Goal: Use online tool/utility: Utilize a website feature to perform a specific function

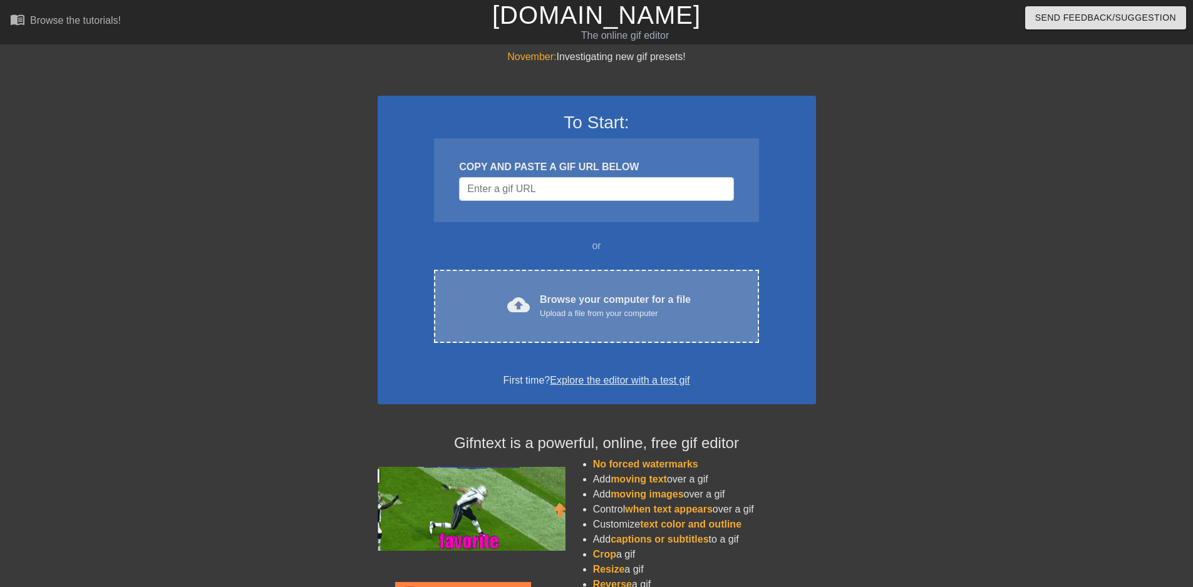
click at [675, 272] on div "cloud_upload Browse your computer for a file Upload a file from your computer C…" at bounding box center [596, 306] width 324 height 73
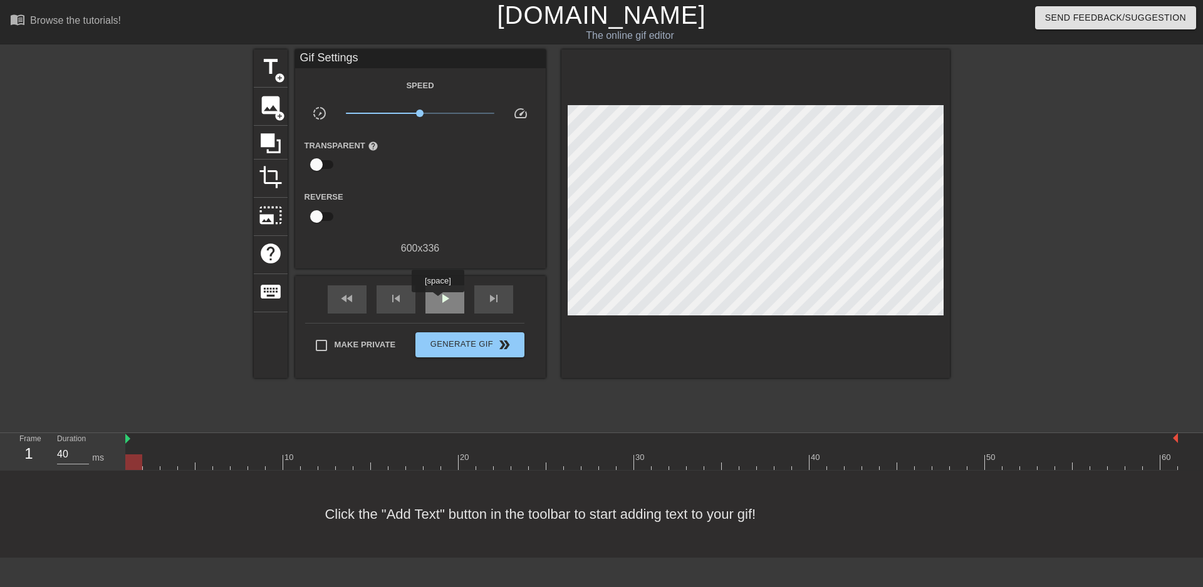
click at [437, 301] on span "play_arrow" at bounding box center [444, 298] width 15 height 15
click at [437, 301] on span "pause" at bounding box center [444, 298] width 15 height 15
click at [269, 150] on icon at bounding box center [271, 143] width 20 height 20
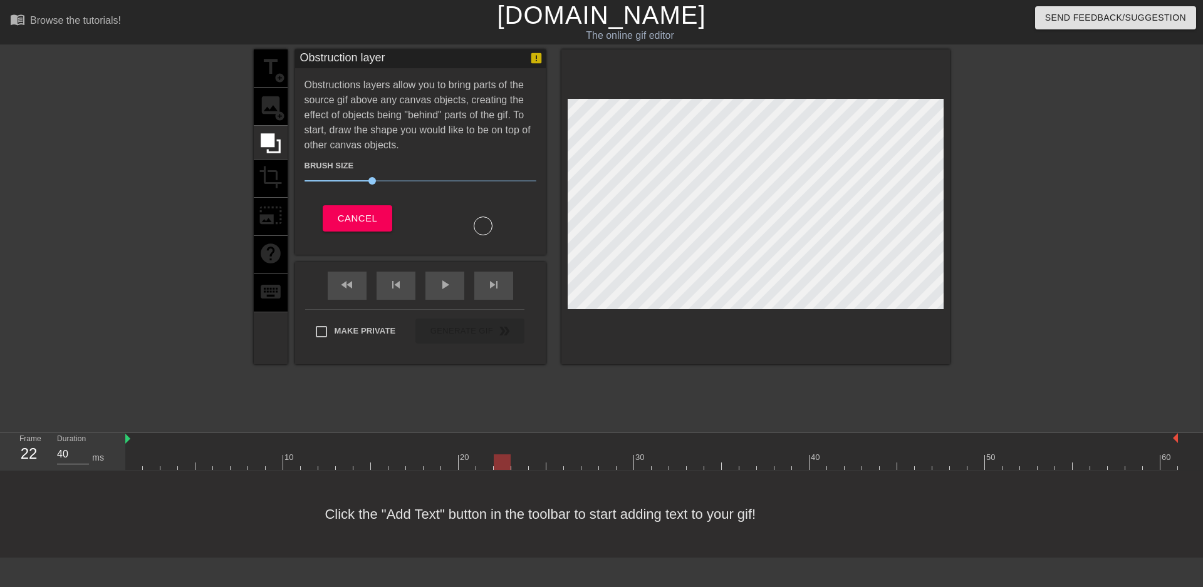
click at [270, 180] on div "title add_circle image add_circle crop photo_size_select_large help keyboard" at bounding box center [271, 206] width 34 height 315
click at [364, 215] on span "Cancel" at bounding box center [357, 218] width 39 height 16
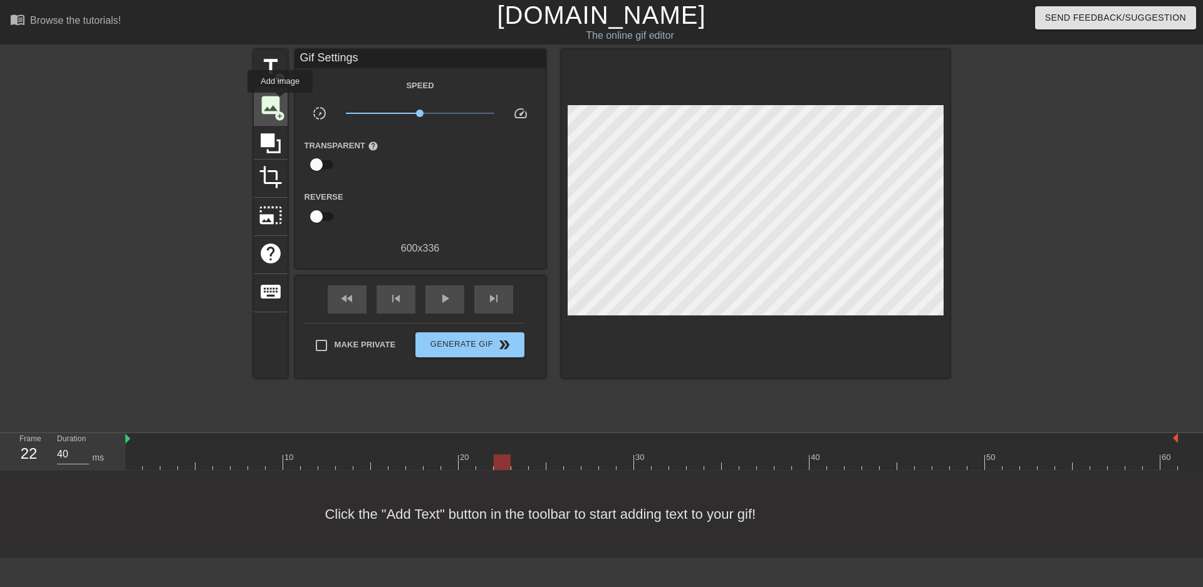
click at [280, 101] on span "image" at bounding box center [271, 105] width 24 height 24
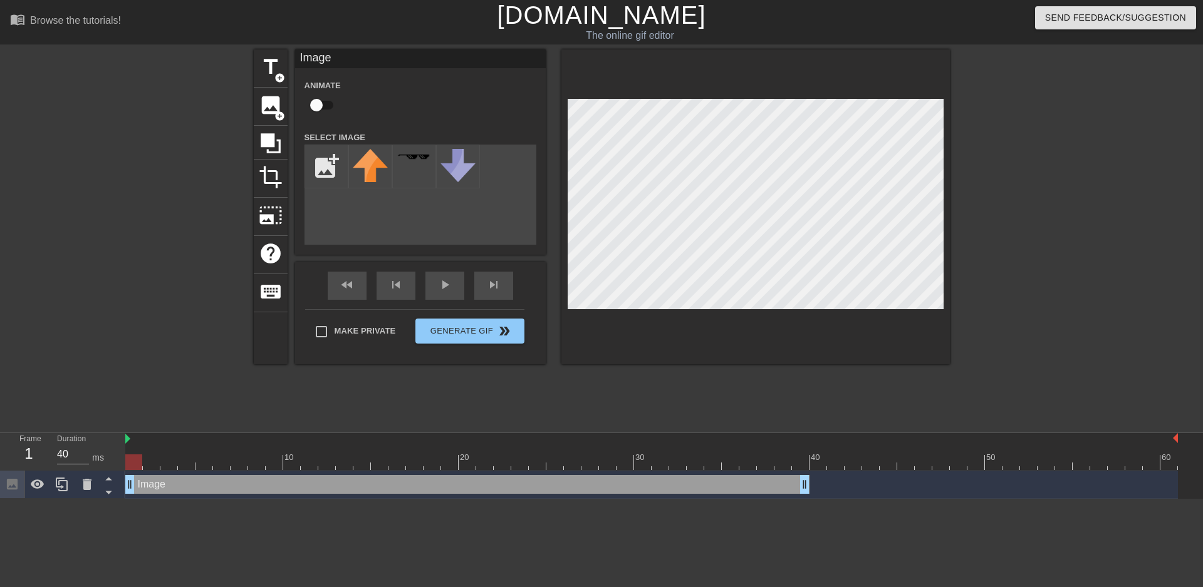
drag, startPoint x: 557, startPoint y: 487, endPoint x: 163, endPoint y: 487, distance: 393.9
click at [163, 487] on div "Image drag_handle drag_handle" at bounding box center [467, 484] width 684 height 19
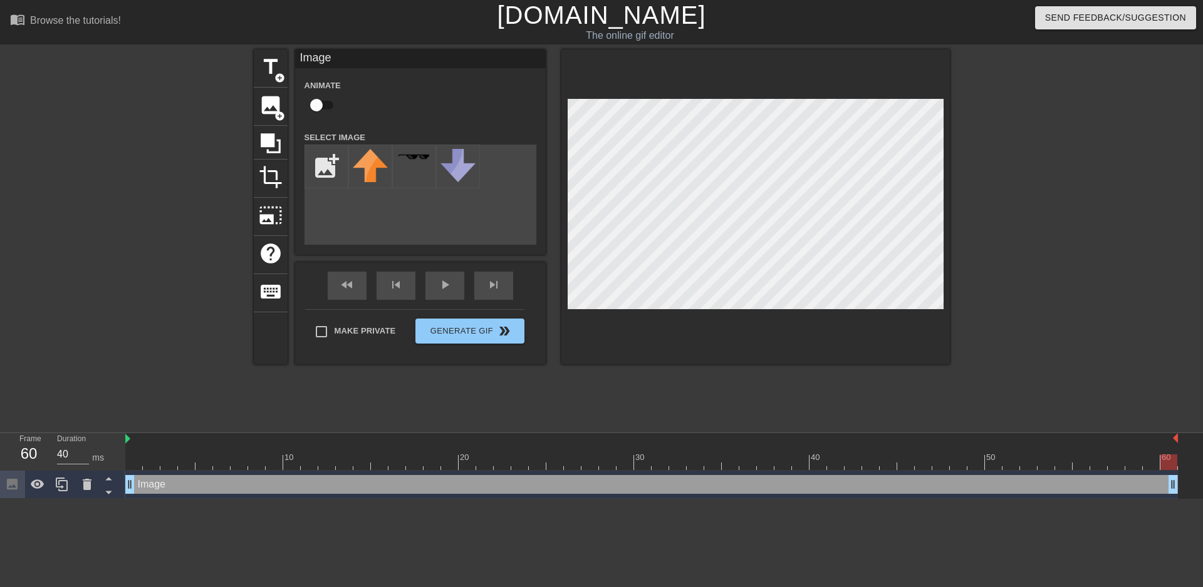
drag, startPoint x: 806, startPoint y: 482, endPoint x: 1181, endPoint y: 480, distance: 374.5
click at [1181, 480] on div "Image drag_handle drag_handle" at bounding box center [663, 485] width 1077 height 28
click at [326, 103] on input "checkbox" at bounding box center [316, 105] width 71 height 24
click at [326, 103] on input "checkbox" at bounding box center [327, 105] width 71 height 24
checkbox input "false"
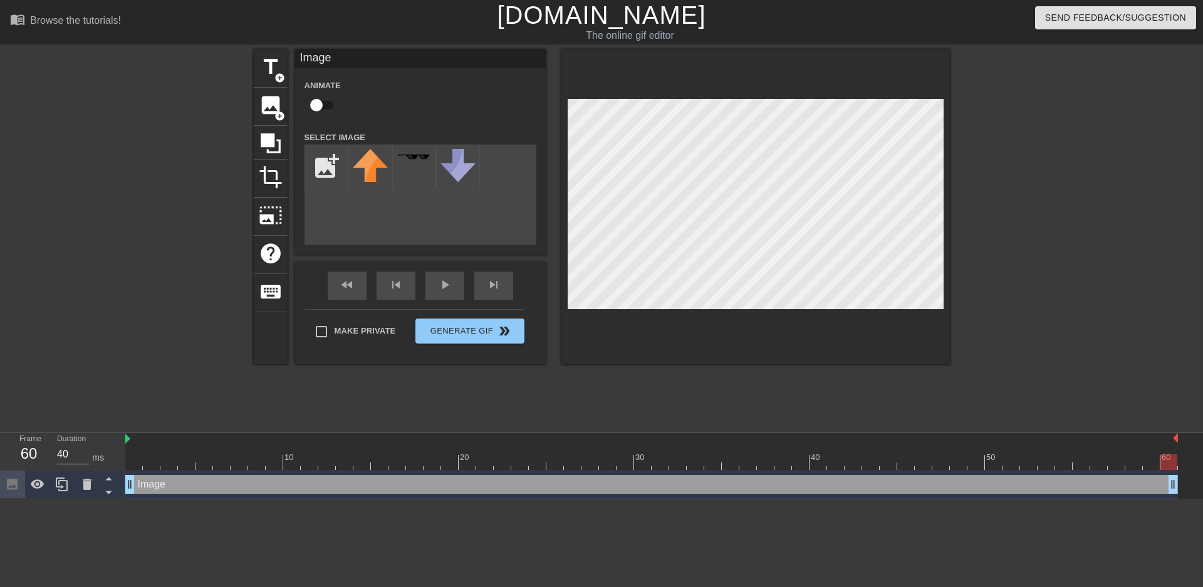
drag, startPoint x: 1172, startPoint y: 484, endPoint x: 1177, endPoint y: 489, distance: 6.7
click at [1177, 489] on div "Image drag_handle drag_handle" at bounding box center [663, 485] width 1077 height 28
click at [446, 297] on div "play_arrow" at bounding box center [444, 286] width 39 height 28
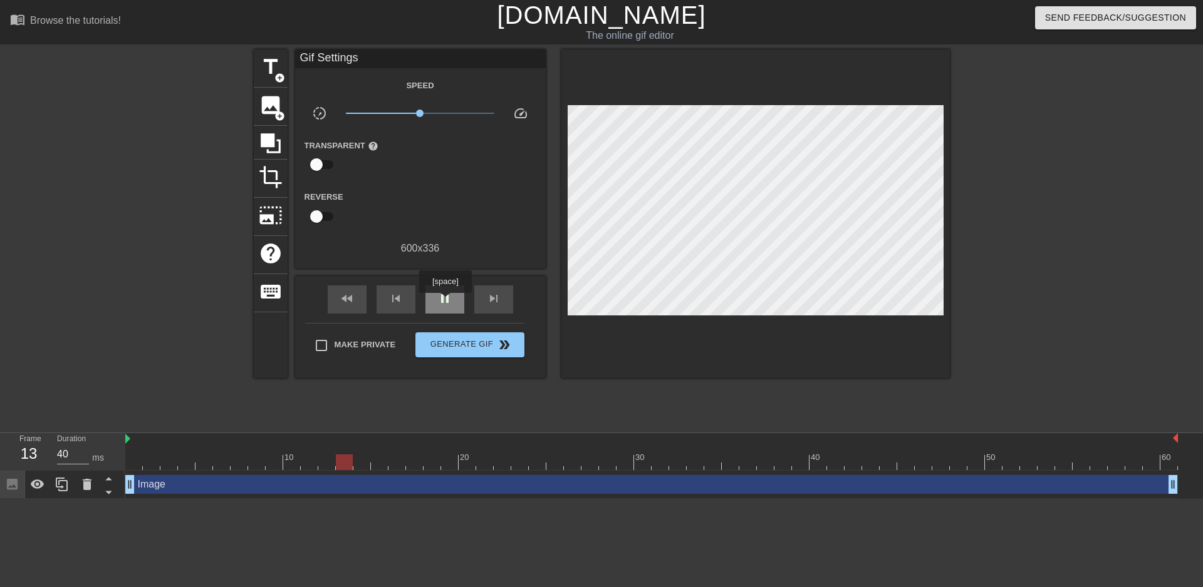
drag, startPoint x: 445, startPoint y: 302, endPoint x: 452, endPoint y: 302, distance: 6.9
click at [445, 302] on span "pause" at bounding box center [444, 298] width 15 height 15
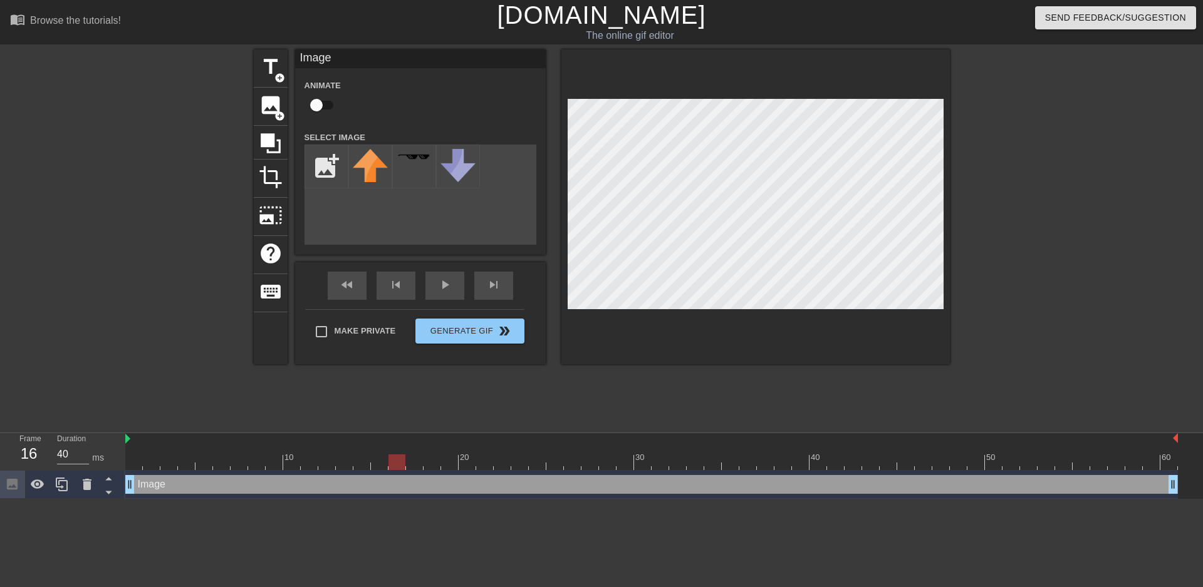
click at [572, 490] on div "Image drag_handle drag_handle" at bounding box center [651, 484] width 1052 height 19
click at [80, 486] on icon at bounding box center [87, 484] width 15 height 15
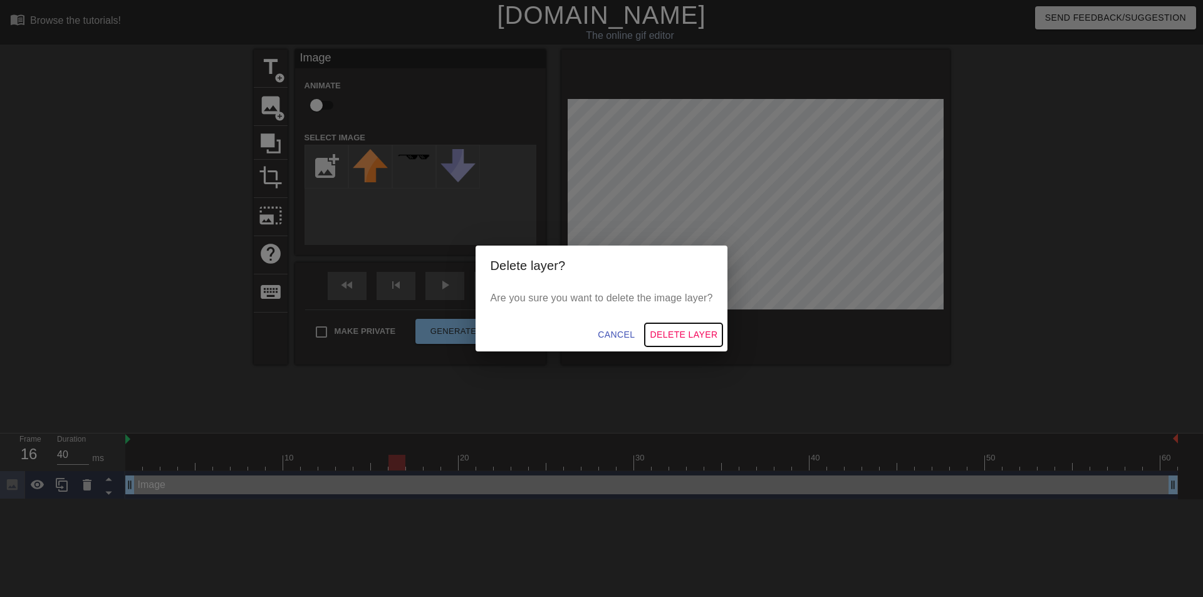
click at [673, 333] on span "Delete Layer" at bounding box center [683, 335] width 68 height 16
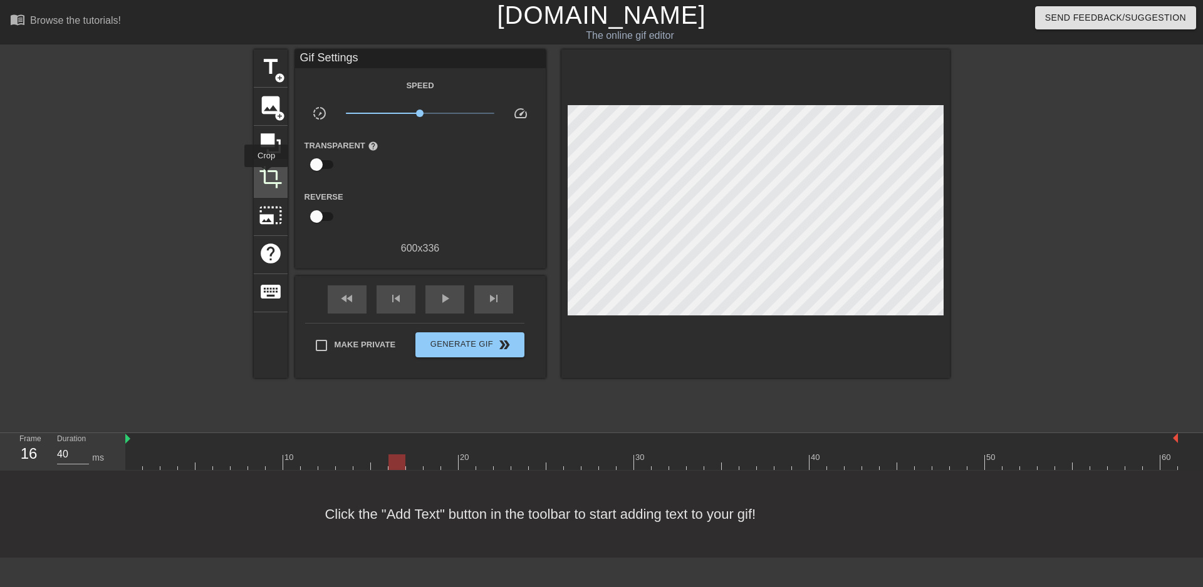
click at [266, 176] on span "crop" at bounding box center [271, 177] width 24 height 24
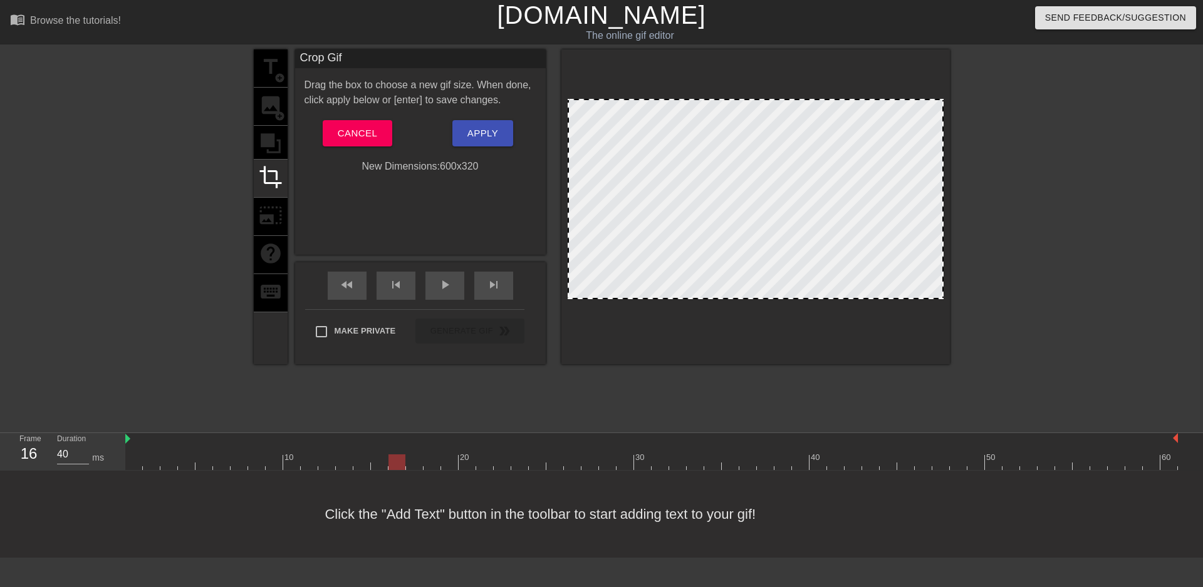
drag, startPoint x: 879, startPoint y: 309, endPoint x: 880, endPoint y: 299, distance: 10.1
click at [880, 299] on div at bounding box center [755, 298] width 373 height 6
drag, startPoint x: 902, startPoint y: 100, endPoint x: 882, endPoint y: 93, distance: 20.8
click at [882, 93] on div at bounding box center [755, 206] width 388 height 315
click at [485, 135] on span "Apply" at bounding box center [482, 133] width 31 height 16
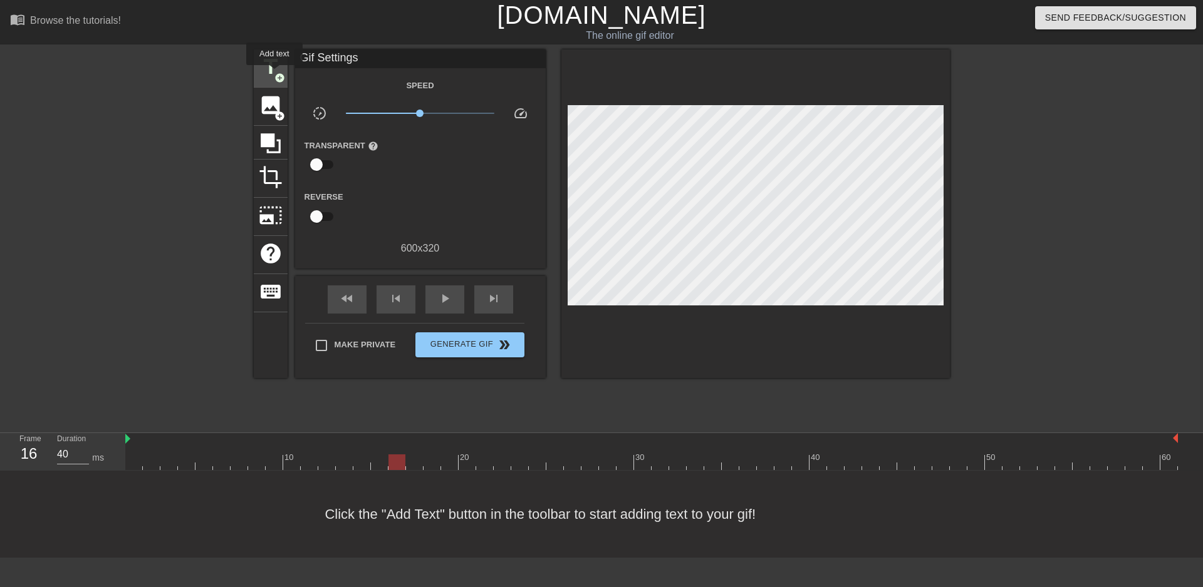
click at [274, 74] on span "add_circle" at bounding box center [279, 78] width 11 height 11
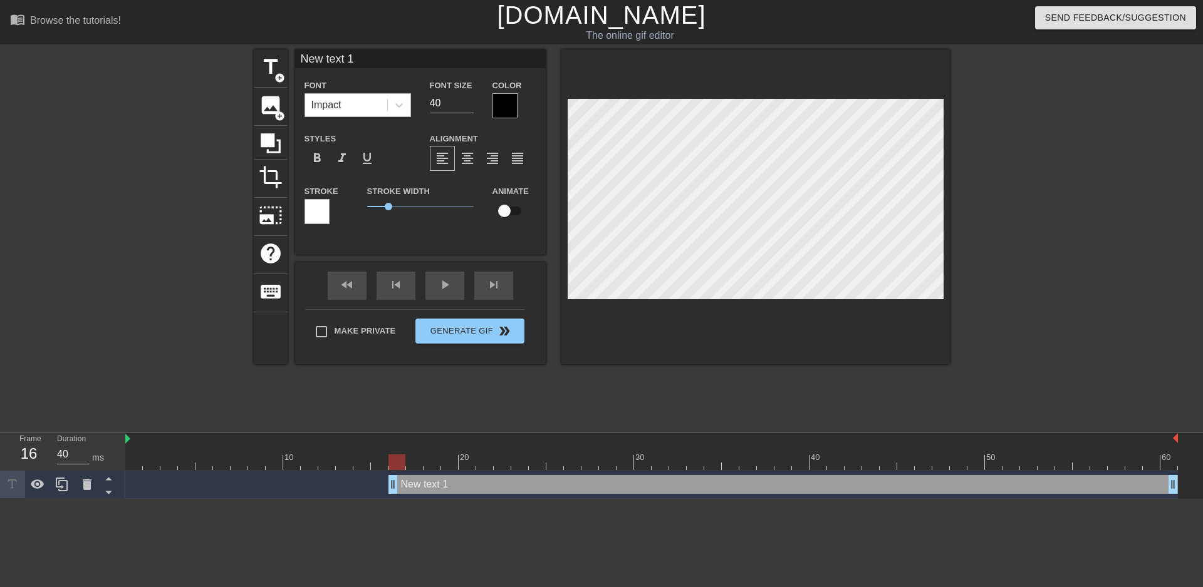
click at [341, 106] on div "Impact" at bounding box center [346, 105] width 82 height 23
click at [377, 57] on input "New text 1" at bounding box center [420, 58] width 251 height 19
type input "KNOWWHATIMEME"
click at [435, 102] on input "40" at bounding box center [452, 103] width 44 height 20
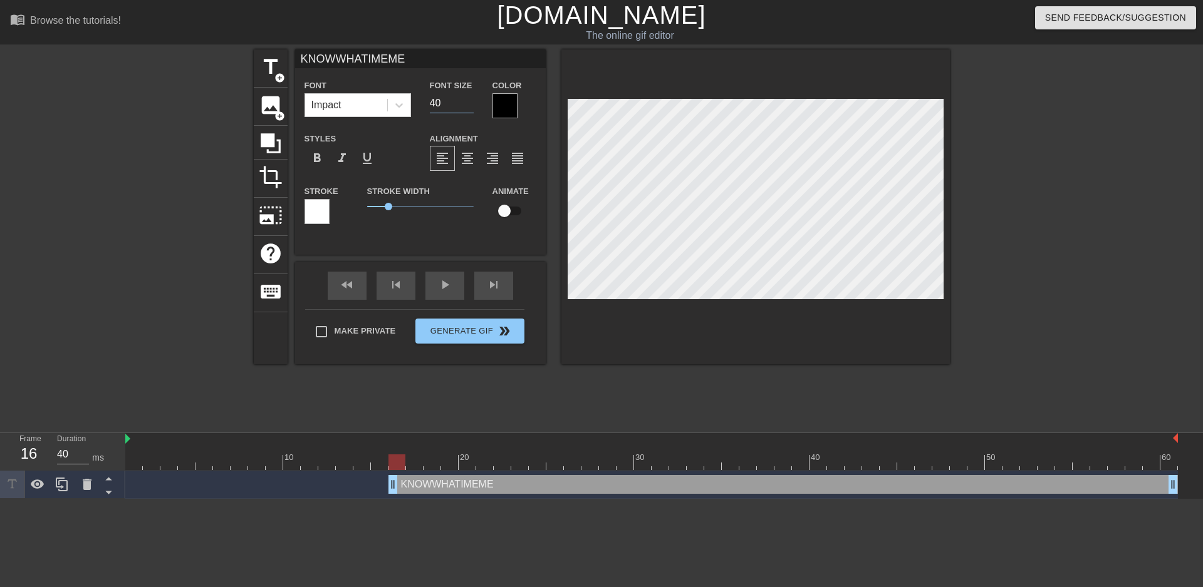
click at [442, 102] on input "40" at bounding box center [452, 103] width 44 height 20
type input "20"
drag, startPoint x: 318, startPoint y: 61, endPoint x: 324, endPoint y: 61, distance: 6.3
click at [318, 61] on input "KNOWWHATIMEME" at bounding box center [420, 58] width 251 height 19
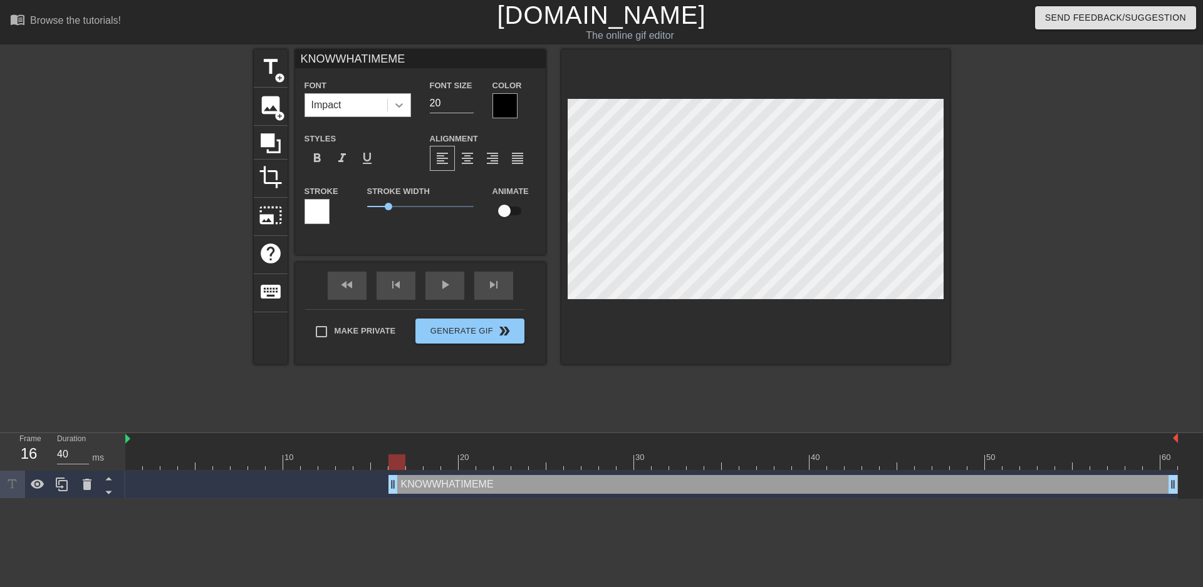
click at [391, 107] on div at bounding box center [399, 105] width 23 height 23
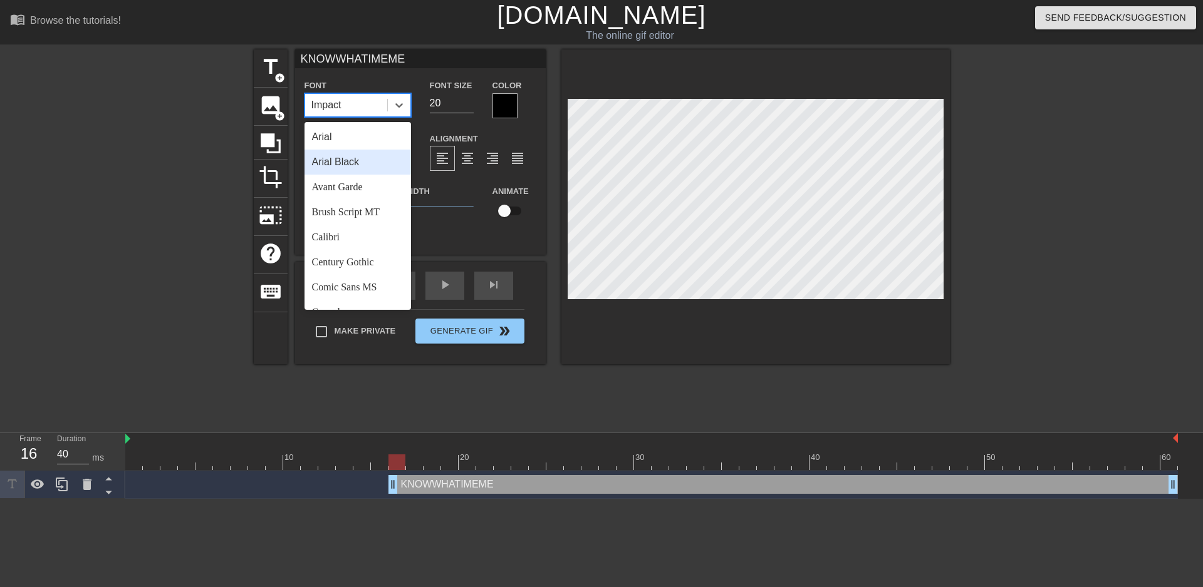
click at [366, 167] on div "Arial Black" at bounding box center [357, 162] width 106 height 25
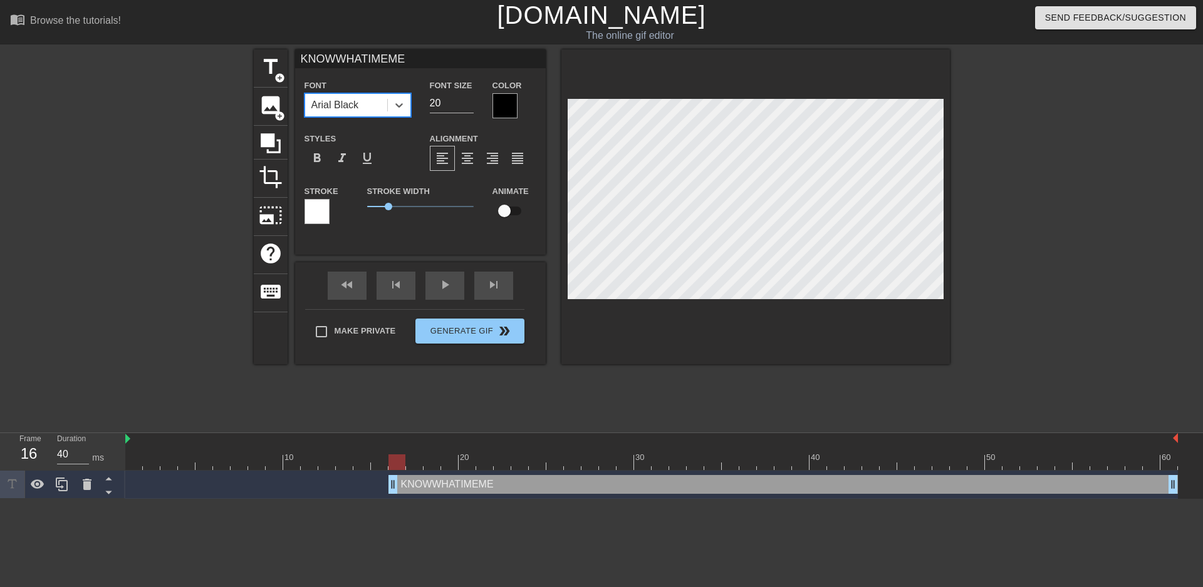
drag, startPoint x: 342, startPoint y: 46, endPoint x: 354, endPoint y: 49, distance: 12.3
click at [342, 46] on div "menu_book Browse the tutorials! Gifntext.com The online gif editor Send Feedbac…" at bounding box center [601, 249] width 1203 height 499
click at [403, 58] on input "KNOWWHATIMEME" at bounding box center [420, 58] width 251 height 19
type input "Know What I Meme"
click at [398, 108] on icon at bounding box center [399, 105] width 13 height 13
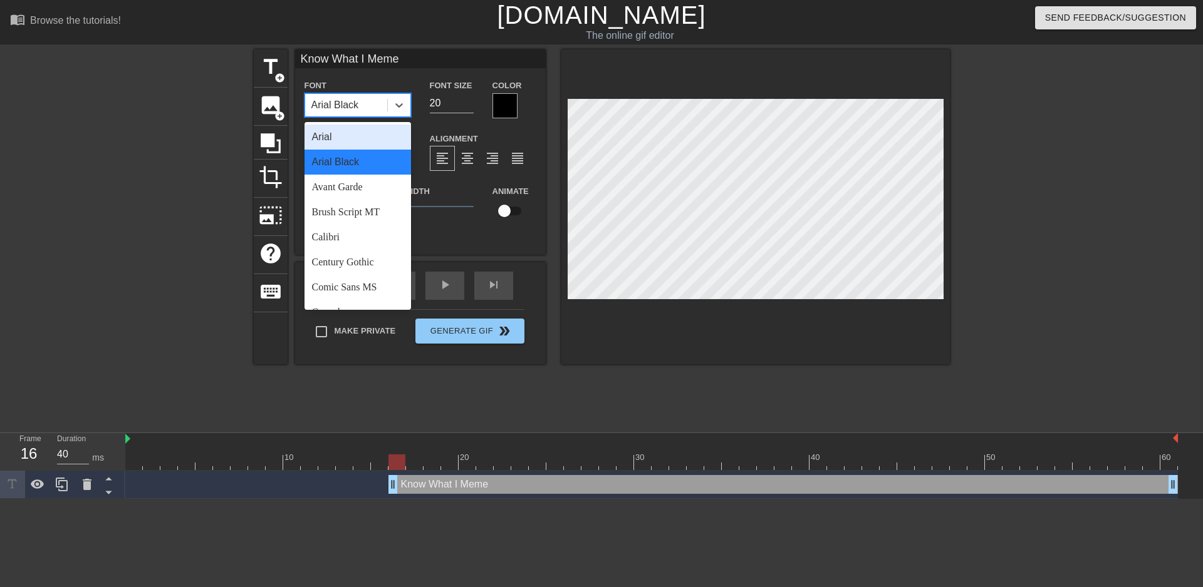
click at [344, 142] on div "Arial" at bounding box center [357, 137] width 106 height 25
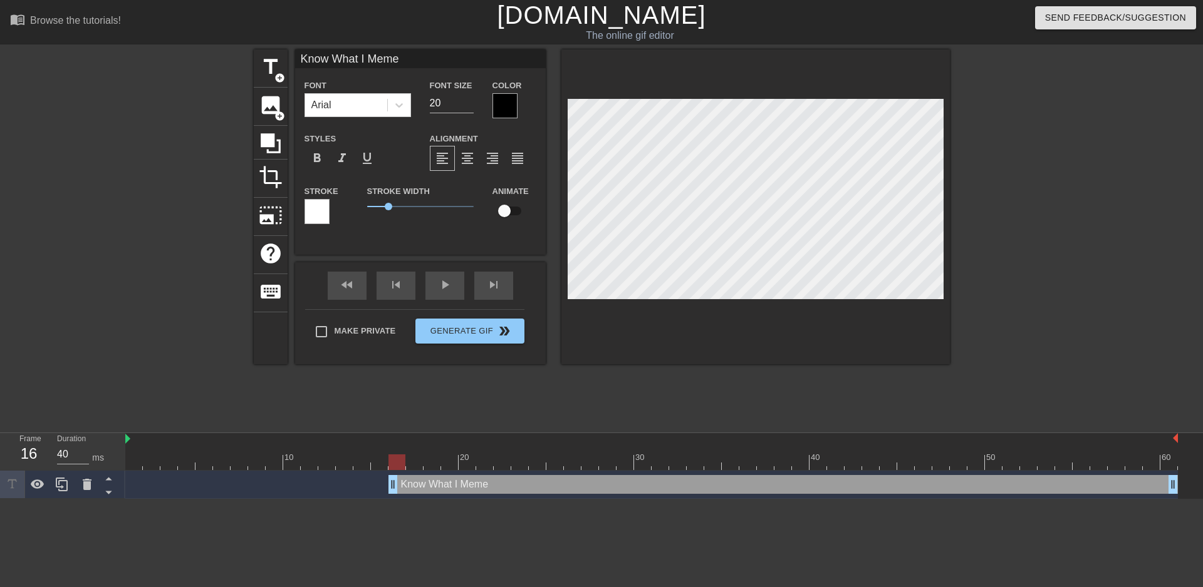
click at [1019, 177] on div at bounding box center [1059, 237] width 188 height 376
click at [401, 101] on icon at bounding box center [399, 105] width 13 height 13
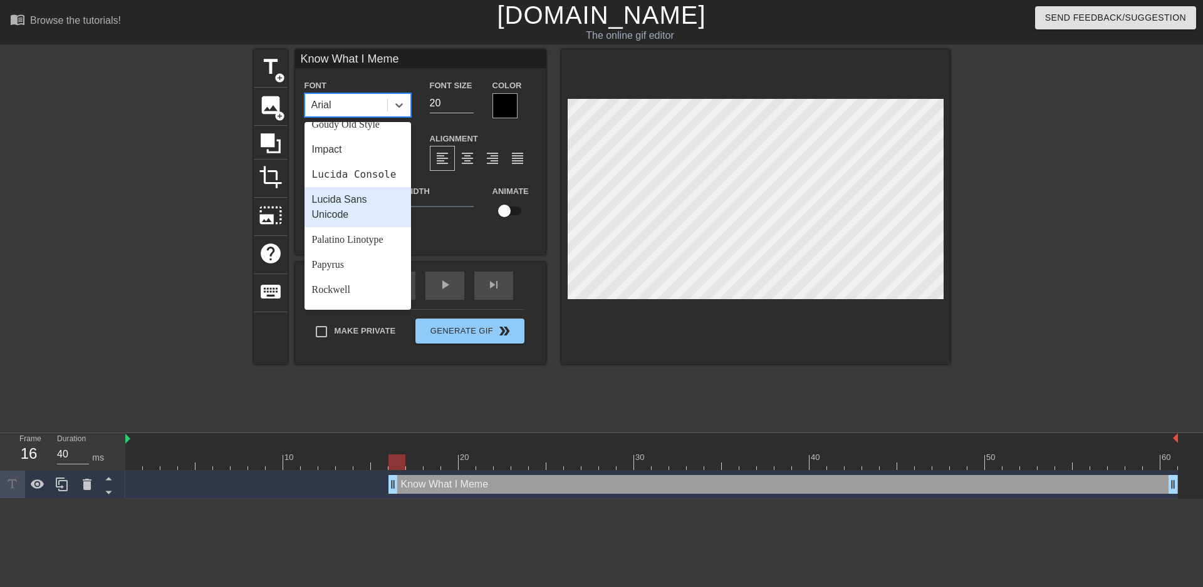
scroll to position [376, 0]
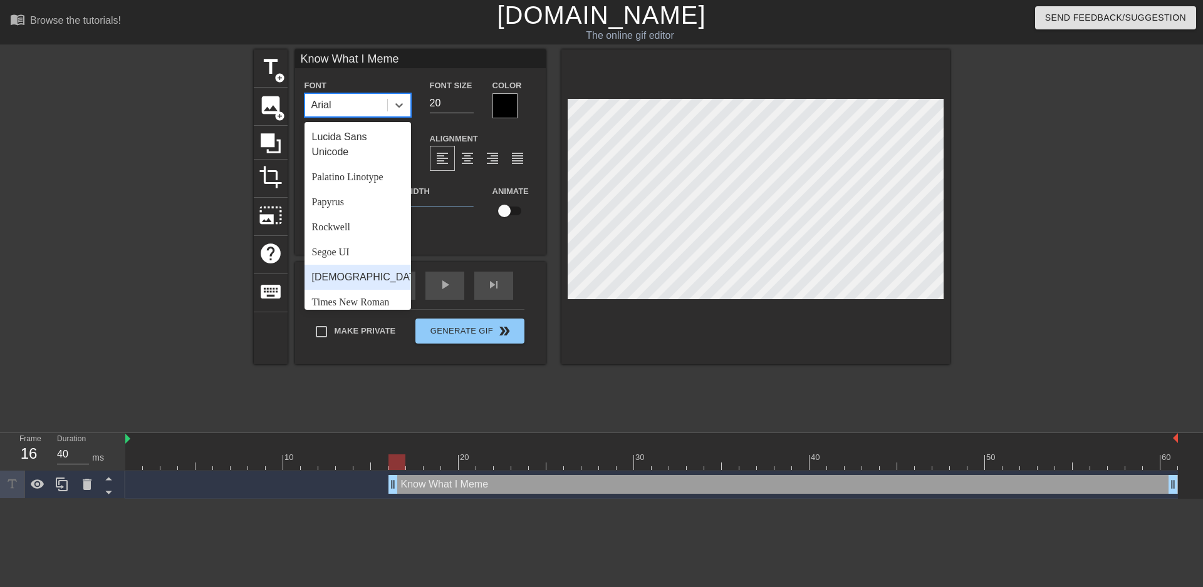
click at [360, 288] on div "Tahoma" at bounding box center [357, 277] width 106 height 25
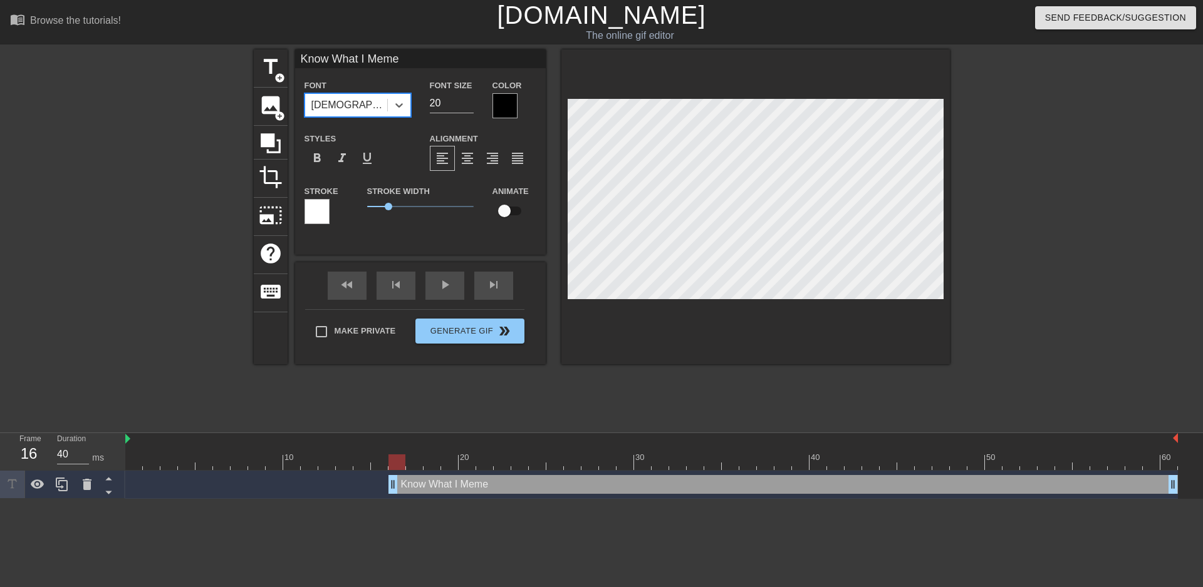
click at [1001, 216] on div at bounding box center [1059, 237] width 188 height 376
click at [514, 107] on div at bounding box center [504, 105] width 25 height 25
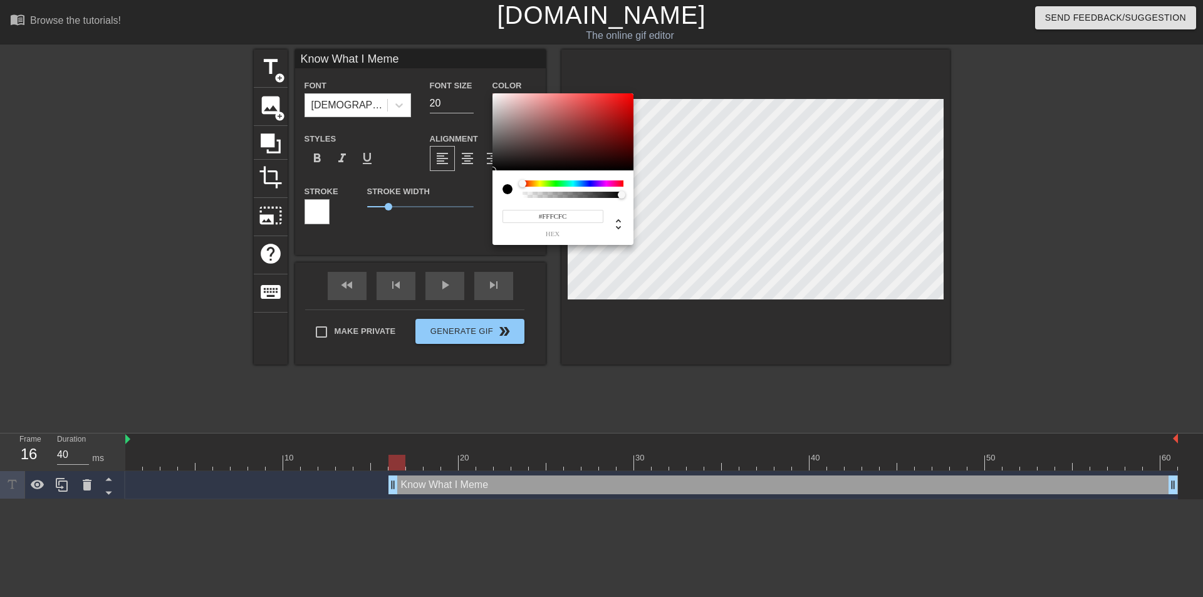
type input "#FFFFFF"
drag, startPoint x: 510, startPoint y: 107, endPoint x: 487, endPoint y: 66, distance: 46.8
click at [429, 52] on div "#FFFFFF hex" at bounding box center [601, 298] width 1203 height 597
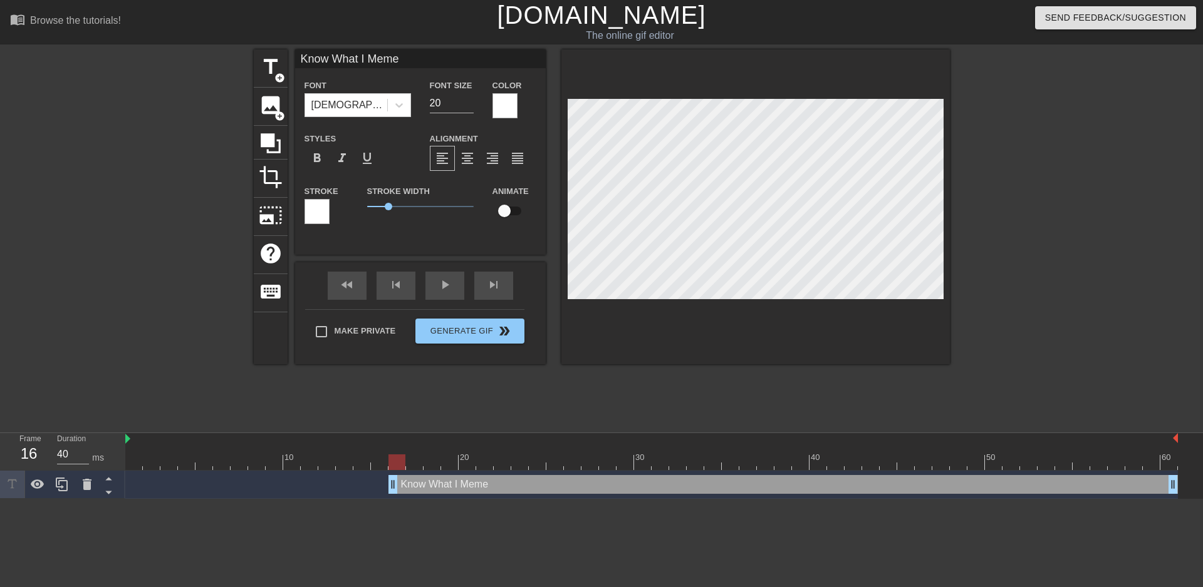
click at [1098, 194] on div at bounding box center [1059, 237] width 188 height 376
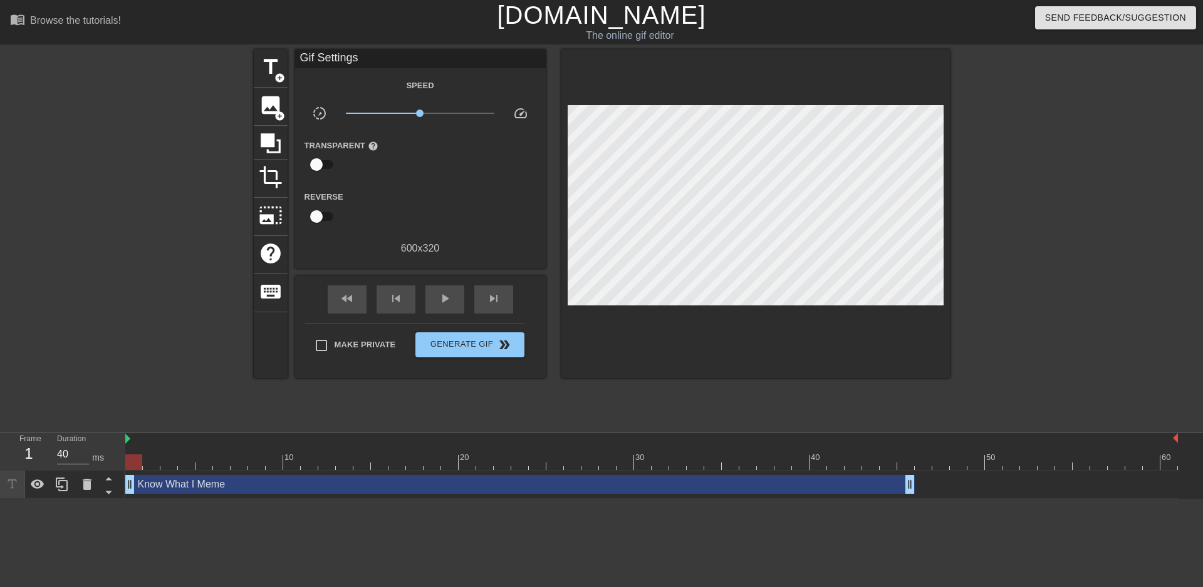
drag, startPoint x: 493, startPoint y: 485, endPoint x: 214, endPoint y: 490, distance: 278.8
click at [215, 490] on div "Know What I Meme drag_handle drag_handle" at bounding box center [519, 484] width 789 height 19
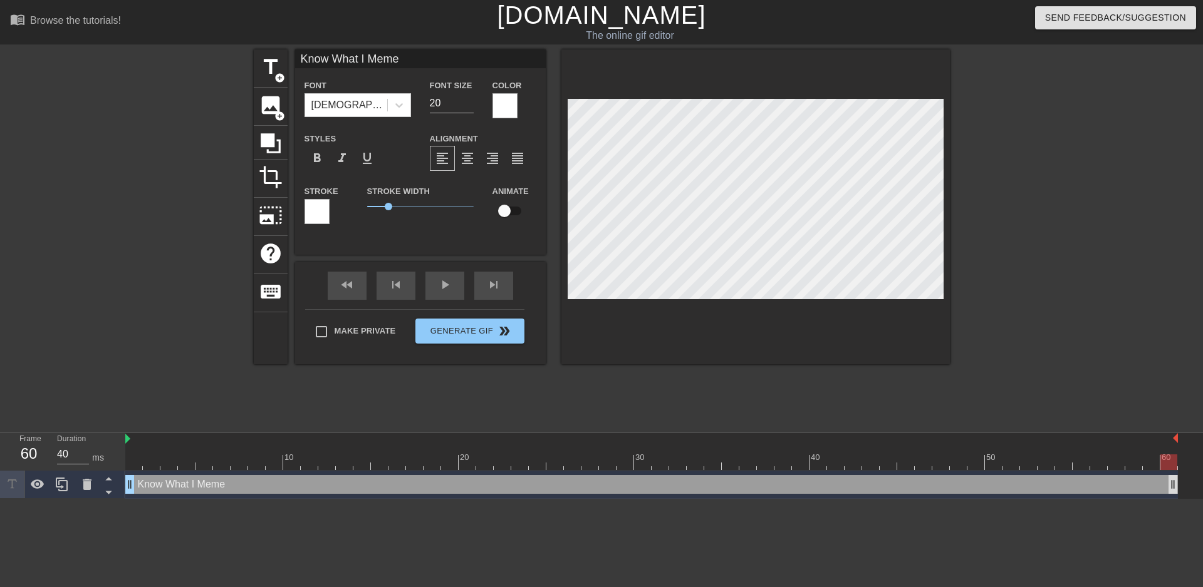
drag, startPoint x: 910, startPoint y: 487, endPoint x: 1174, endPoint y: 481, distance: 263.7
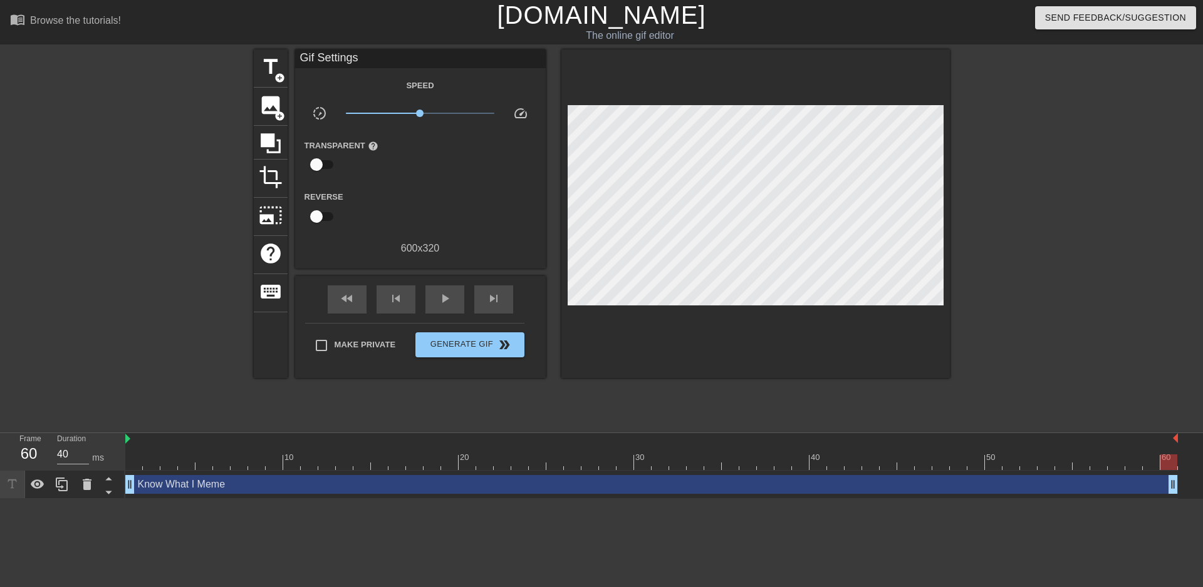
click at [1029, 323] on div at bounding box center [1059, 237] width 188 height 376
drag, startPoint x: 265, startPoint y: 177, endPoint x: 289, endPoint y: 177, distance: 24.4
click at [265, 177] on span "crop" at bounding box center [271, 177] width 24 height 24
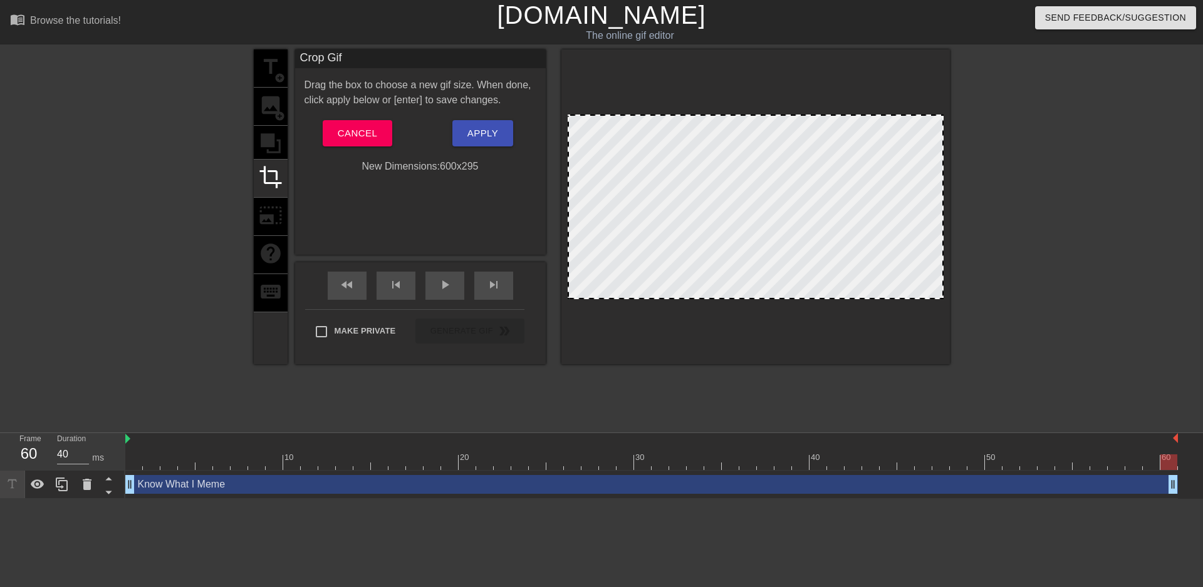
drag, startPoint x: 929, startPoint y: 100, endPoint x: 926, endPoint y: 116, distance: 16.0
click at [476, 130] on span "Apply" at bounding box center [482, 133] width 31 height 16
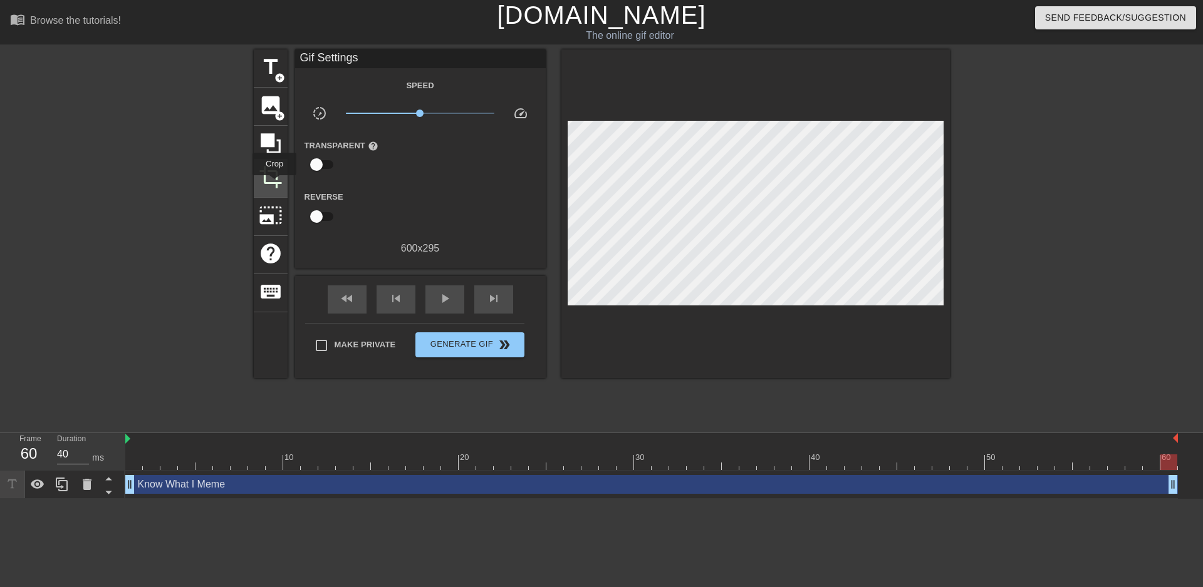
click at [274, 184] on span "crop" at bounding box center [271, 177] width 24 height 24
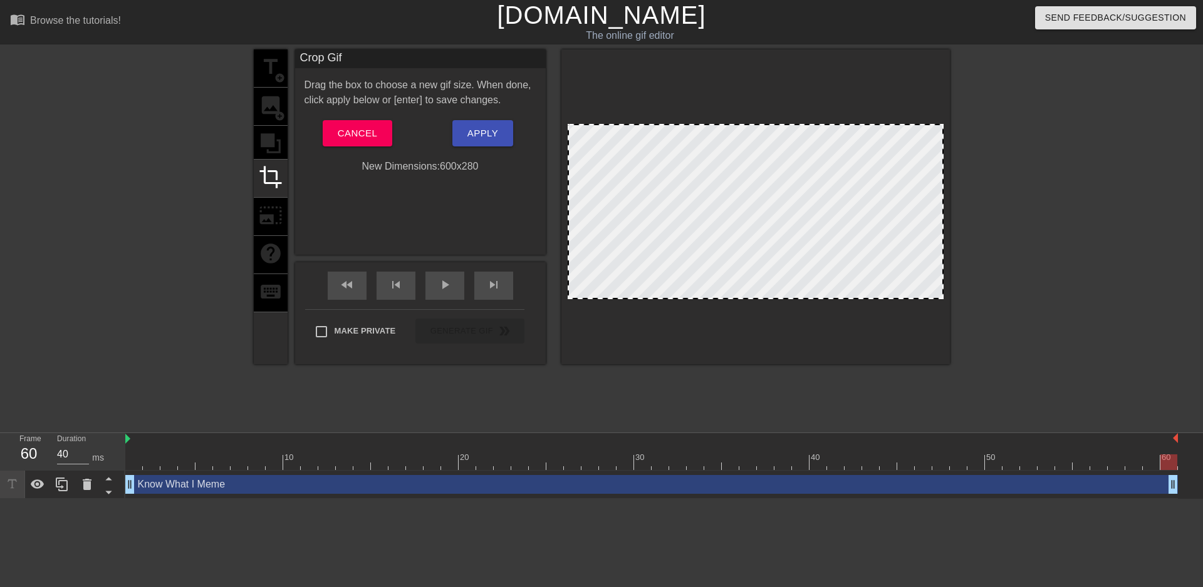
drag, startPoint x: 739, startPoint y: 113, endPoint x: 737, endPoint y: 123, distance: 9.6
click at [737, 123] on div at bounding box center [755, 125] width 373 height 6
click at [493, 133] on span "Apply" at bounding box center [482, 133] width 31 height 16
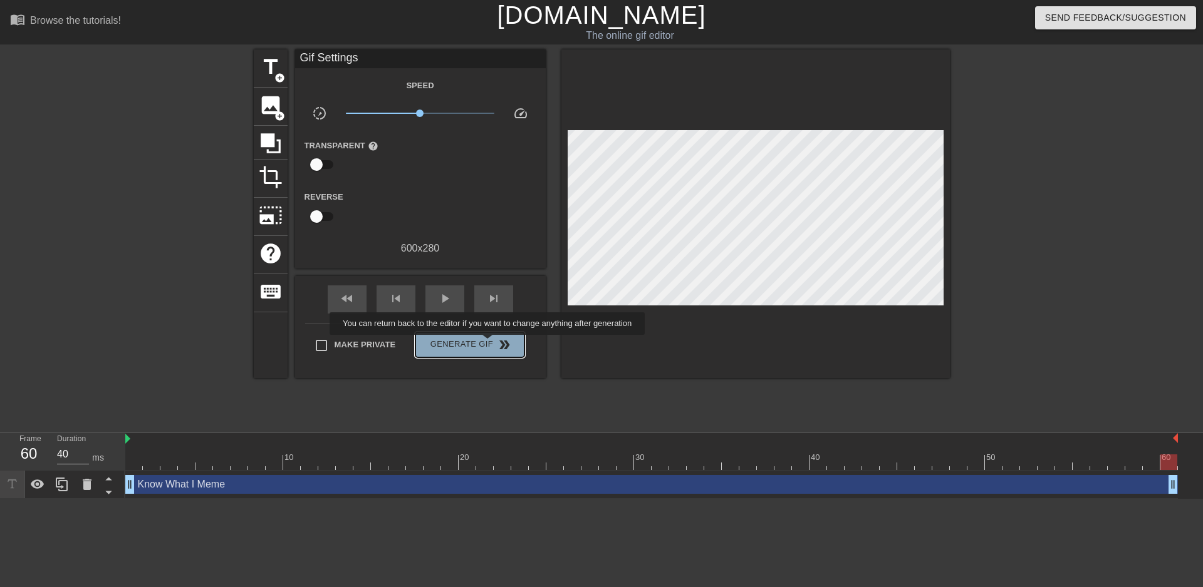
click at [489, 344] on span "Generate Gif double_arrow" at bounding box center [469, 345] width 98 height 15
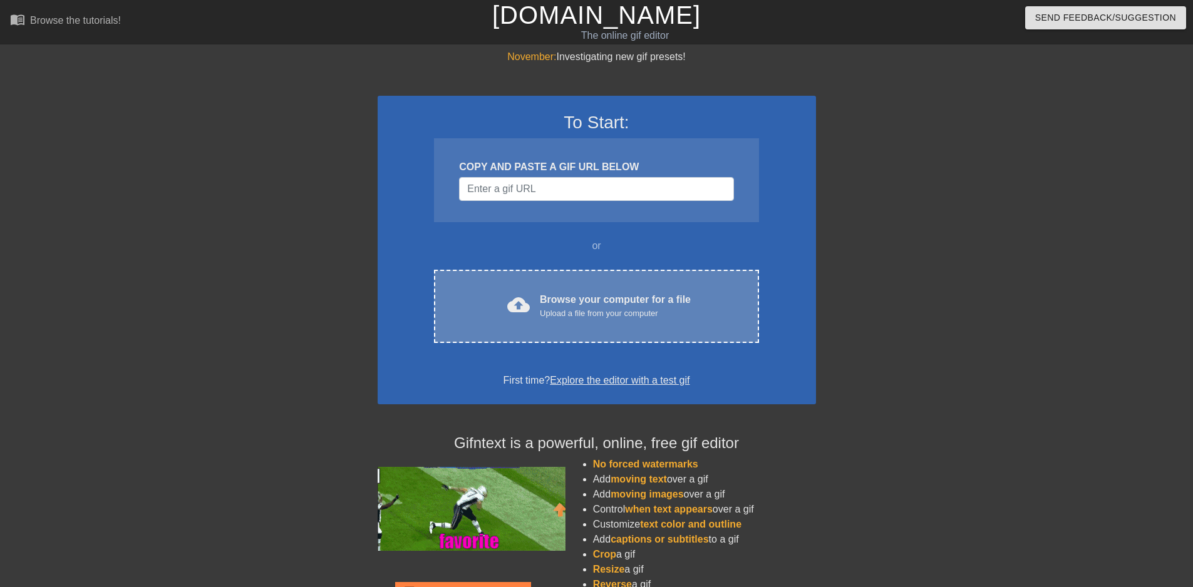
click at [605, 289] on div "cloud_upload Browse your computer for a file Upload a file from your computer C…" at bounding box center [596, 306] width 324 height 73
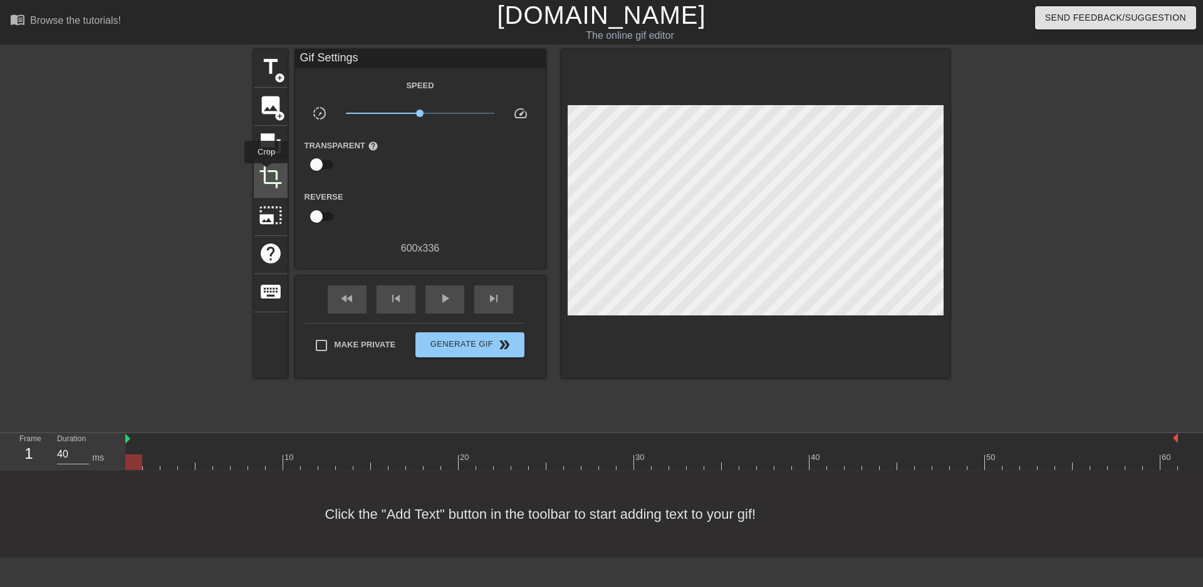
click at [266, 172] on span "crop" at bounding box center [271, 177] width 24 height 24
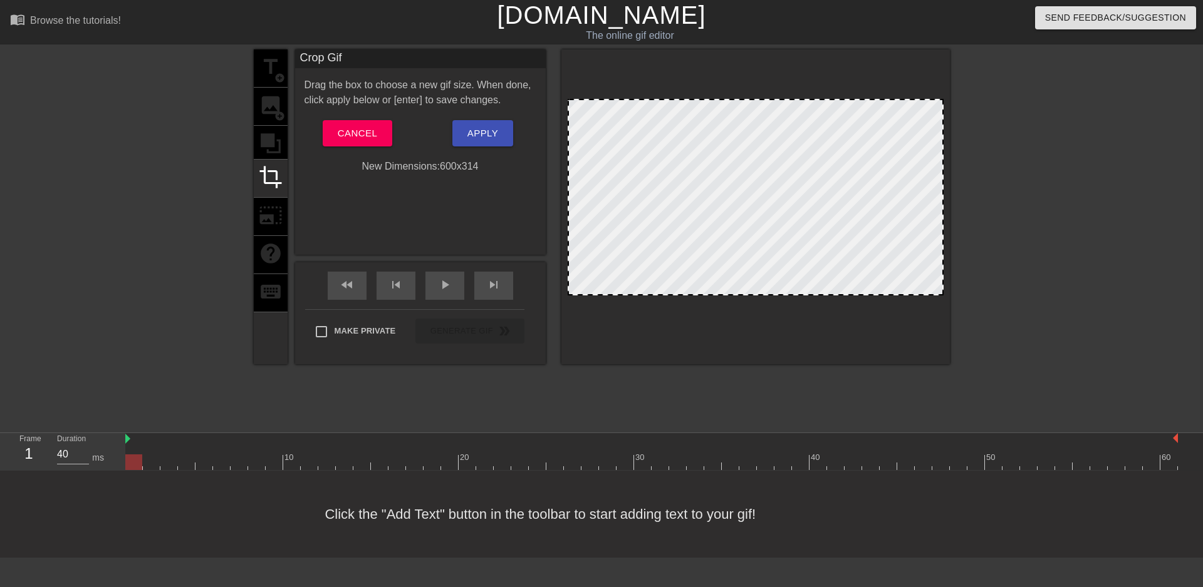
drag, startPoint x: 857, startPoint y: 307, endPoint x: 859, endPoint y: 293, distance: 13.8
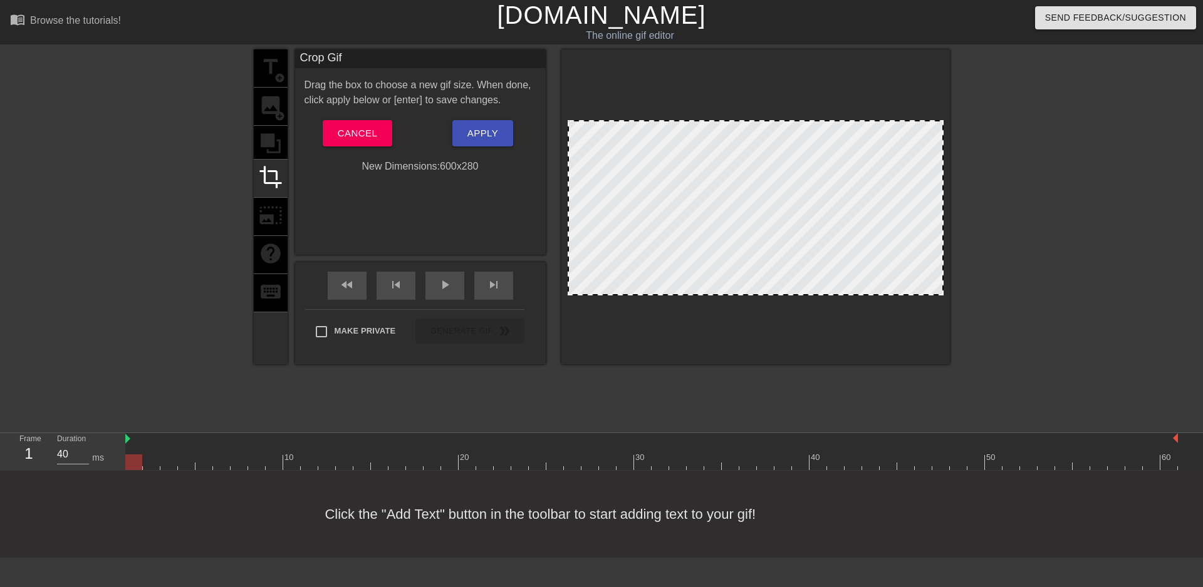
drag, startPoint x: 862, startPoint y: 99, endPoint x: 859, endPoint y: 120, distance: 21.5
click at [859, 120] on div at bounding box center [755, 121] width 373 height 6
click at [359, 331] on span "Make Private" at bounding box center [364, 331] width 61 height 13
click at [334, 331] on input "Make Private" at bounding box center [321, 332] width 26 height 26
checkbox input "true"
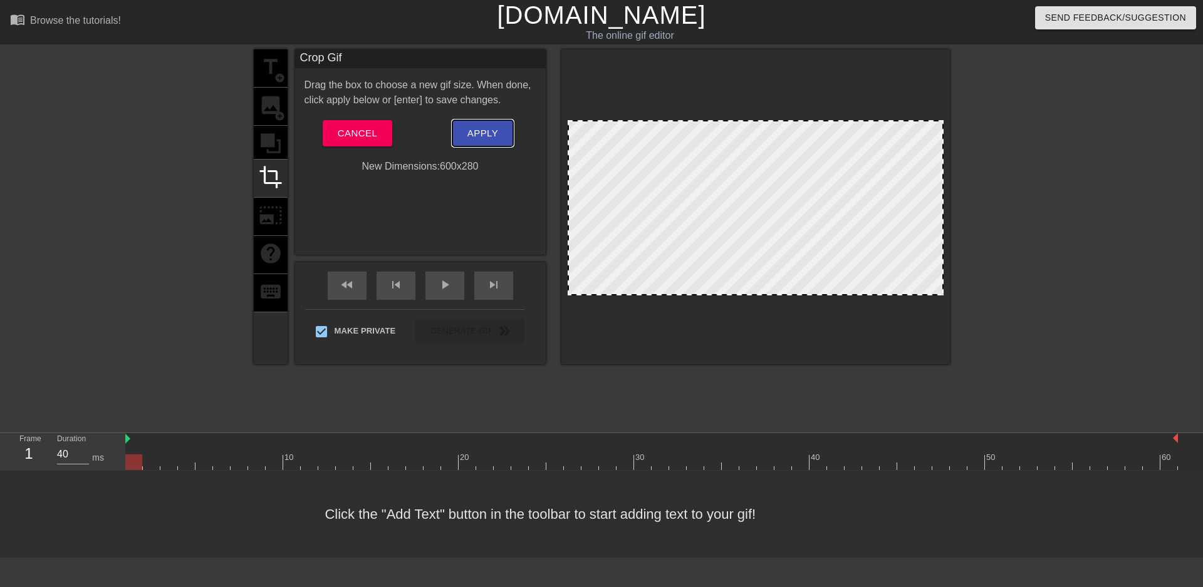
click at [473, 132] on span "Apply" at bounding box center [482, 133] width 31 height 16
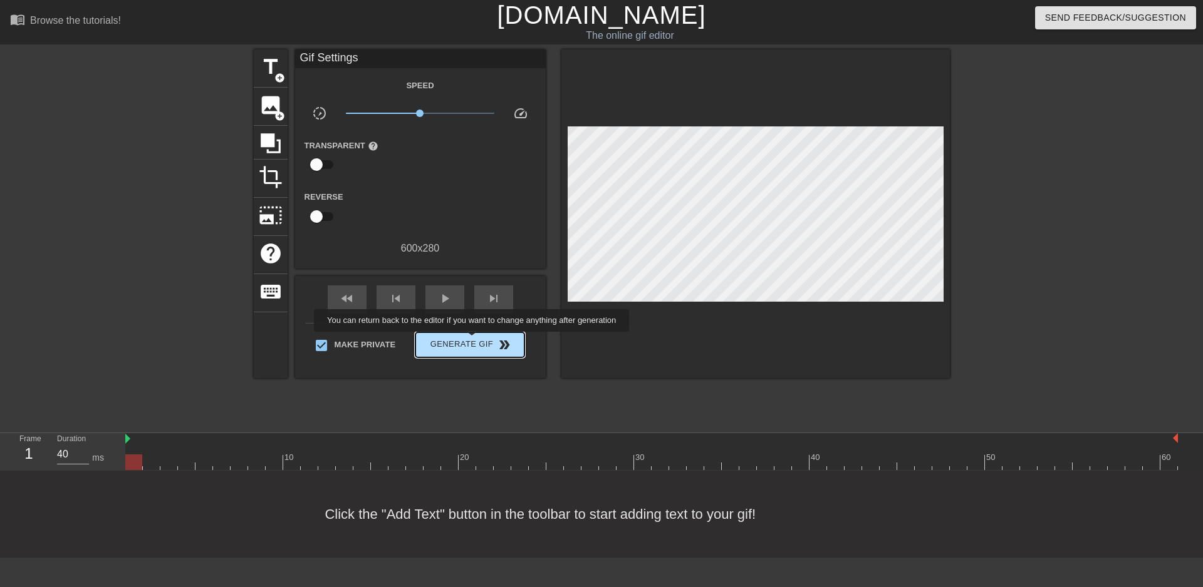
click at [473, 341] on span "Generate Gif double_arrow" at bounding box center [469, 345] width 98 height 15
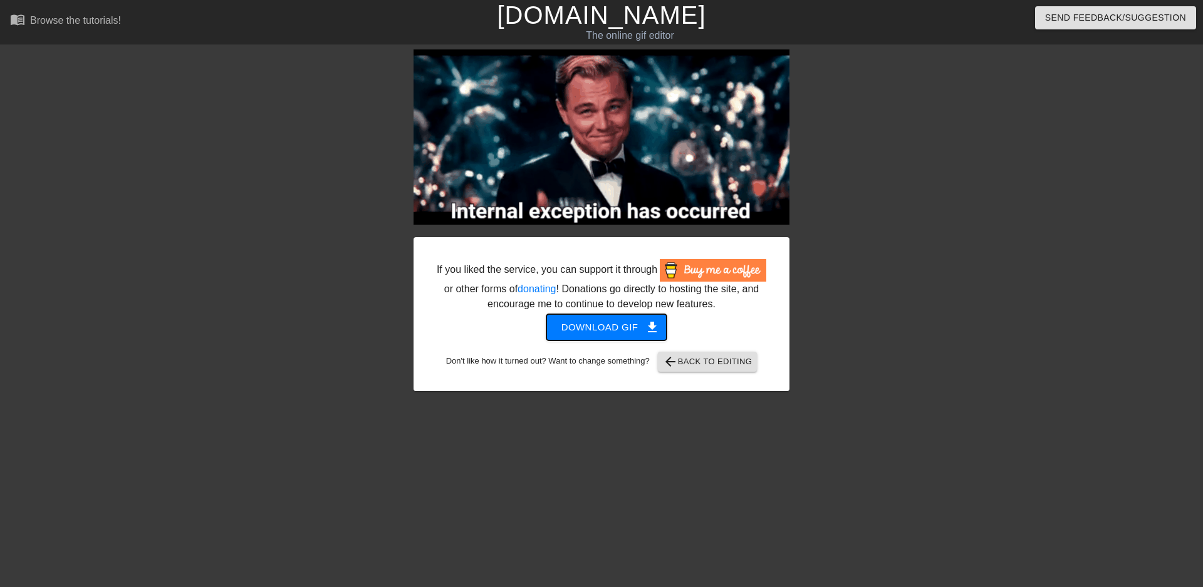
click at [624, 332] on span "Download gif get_app" at bounding box center [606, 327] width 91 height 16
